Goal: Navigation & Orientation: Understand site structure

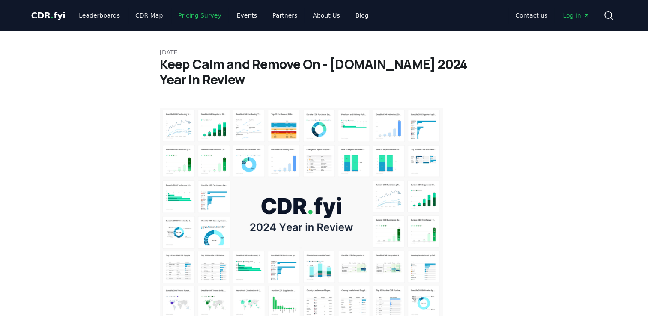
click at [190, 17] on link "Pricing Survey" at bounding box center [199, 15] width 57 height 15
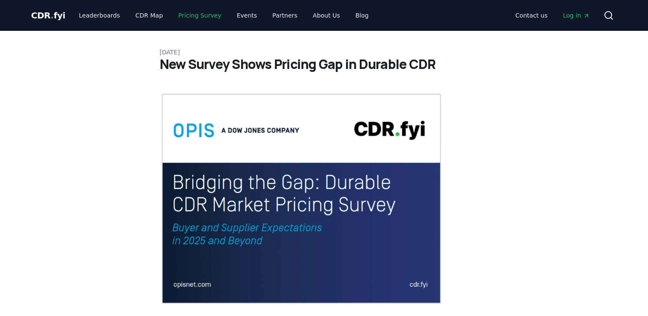
click at [197, 18] on link "Pricing Survey" at bounding box center [199, 15] width 57 height 15
click at [231, 16] on link "Events" at bounding box center [247, 15] width 34 height 15
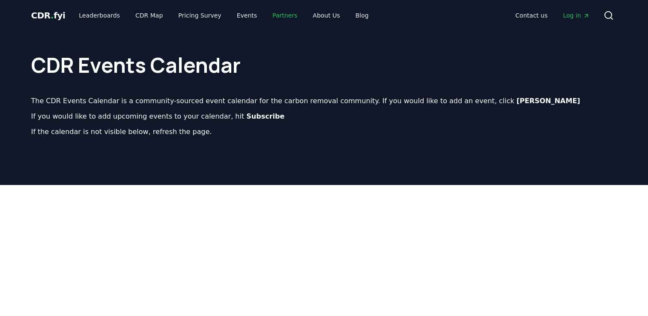
click at [272, 17] on link "Partners" at bounding box center [284, 15] width 39 height 15
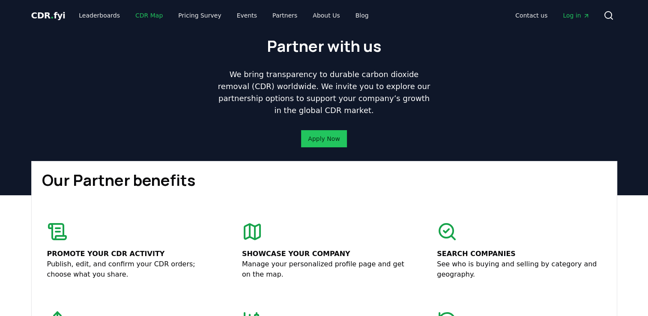
click at [134, 16] on link "CDR Map" at bounding box center [148, 15] width 41 height 15
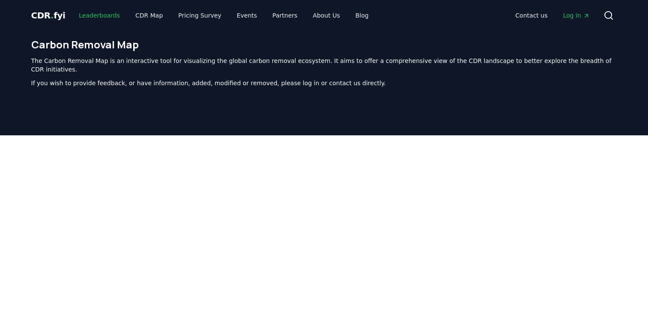
click at [91, 15] on link "Leaderboards" at bounding box center [99, 15] width 55 height 15
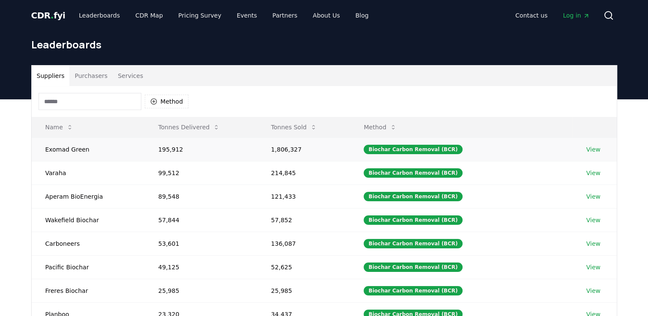
click at [593, 150] on link "View" at bounding box center [593, 149] width 14 height 9
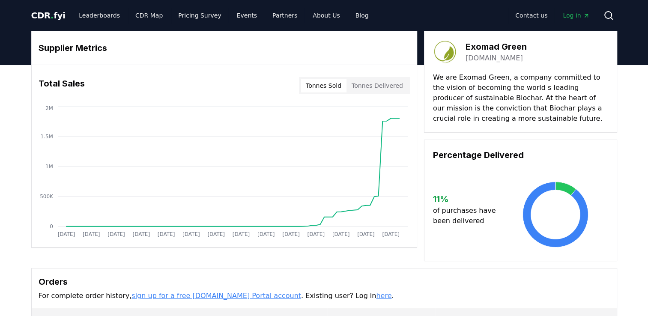
click at [7, 124] on div "Supplier Metrics Total Sales Tonnes Sold Tonnes Delivered Jan 2019 Jul 2019 Jan…" at bounding box center [324, 273] width 648 height 417
click at [311, 15] on link "About Us" at bounding box center [326, 15] width 41 height 15
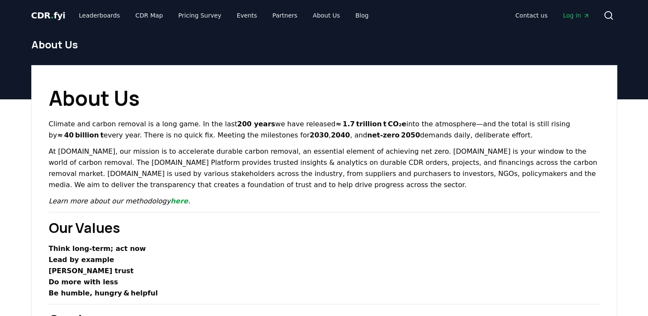
click at [53, 18] on span "CDR . fyi" at bounding box center [48, 15] width 34 height 10
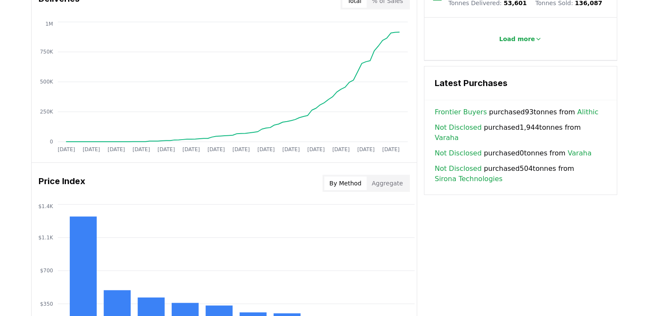
scroll to position [642, 0]
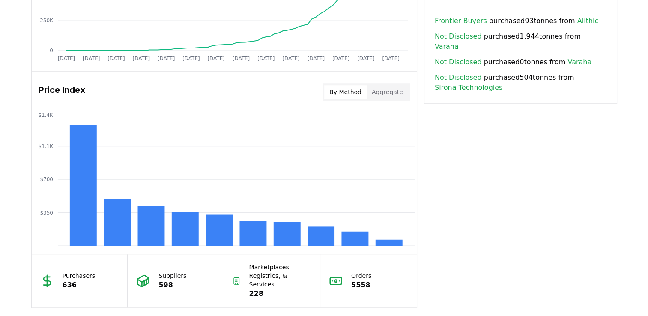
click at [392, 92] on button "Aggregate" at bounding box center [388, 92] width 42 height 14
click at [355, 91] on button "By Method" at bounding box center [345, 92] width 42 height 14
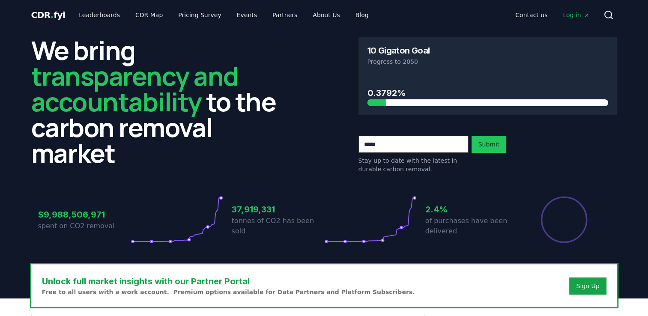
scroll to position [0, 0]
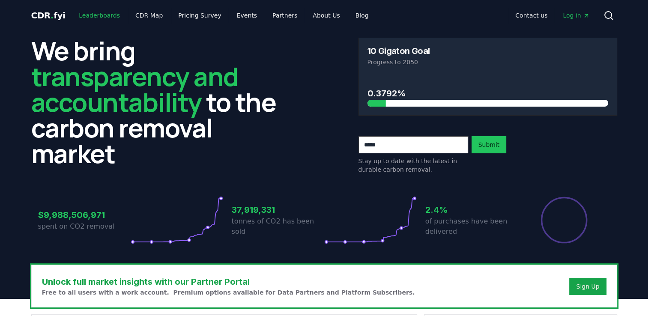
click at [99, 18] on link "Leaderboards" at bounding box center [99, 15] width 55 height 15
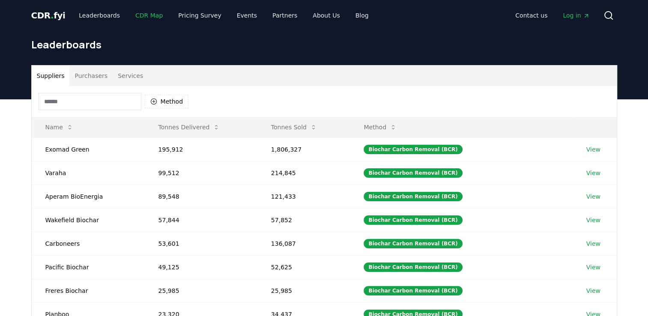
click at [146, 17] on link "CDR Map" at bounding box center [148, 15] width 41 height 15
